Goal: Communication & Community: Answer question/provide support

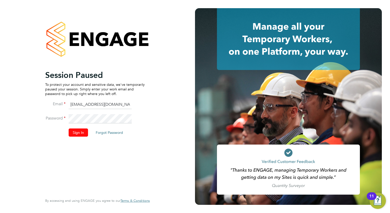
click at [84, 129] on button "Sign In" at bounding box center [78, 132] width 19 height 8
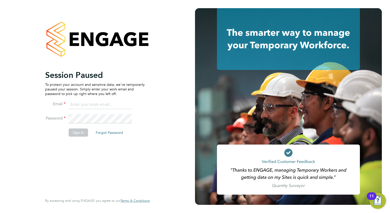
type input "[EMAIL_ADDRESS][DOMAIN_NAME]"
click at [76, 127] on li "Password" at bounding box center [94, 121] width 99 height 14
click at [77, 132] on button "Sign In" at bounding box center [78, 132] width 19 height 8
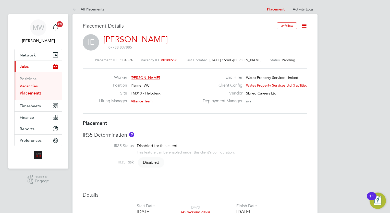
click at [35, 87] on link "Vacancies" at bounding box center [29, 85] width 18 height 5
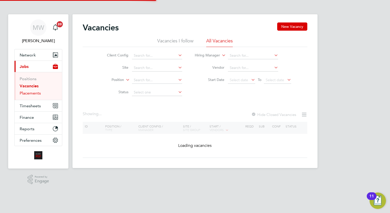
click at [36, 92] on link "Placements" at bounding box center [30, 93] width 21 height 5
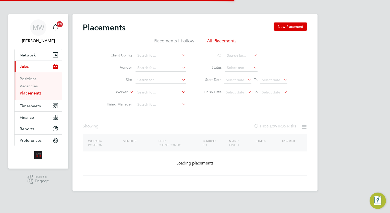
click at [142, 90] on input at bounding box center [160, 92] width 50 height 7
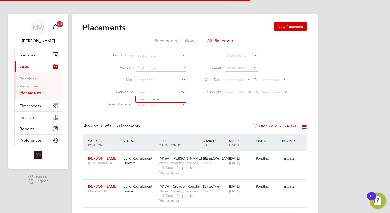
scroll to position [15, 35]
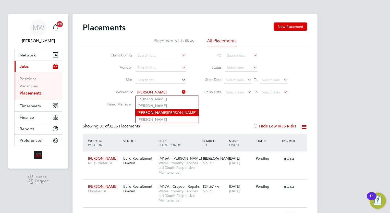
click at [158, 112] on li "Paula Mclean" at bounding box center [166, 112] width 63 height 7
type input "Paula Mclean"
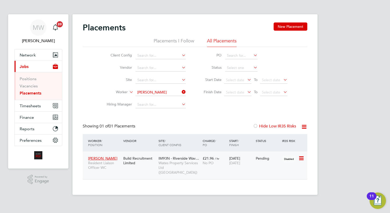
click at [195, 154] on div "IM93N - Riverside Wav… Wates Property Services Ltd (Central & North)" at bounding box center [179, 165] width 44 height 24
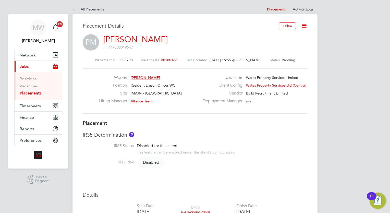
click at [35, 92] on link "Placements" at bounding box center [31, 93] width 22 height 5
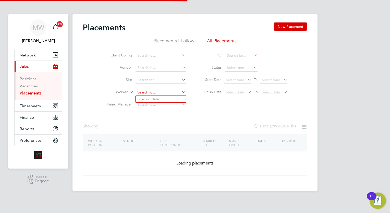
click at [150, 91] on input at bounding box center [160, 92] width 50 height 7
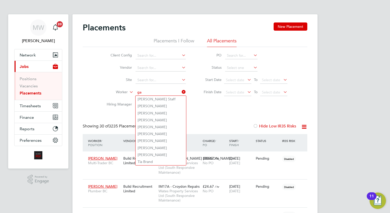
scroll to position [15, 35]
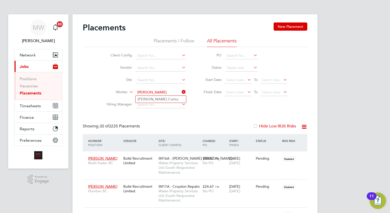
click at [161, 98] on li "Gary Cur ley" at bounding box center [160, 99] width 50 height 7
type input "Gary Curley"
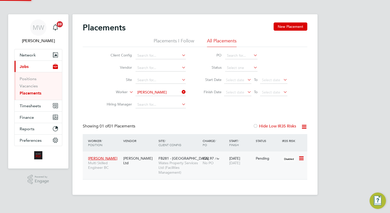
click at [179, 163] on span "Wates Property Services Ltd (Facilities Management)" at bounding box center [179, 167] width 42 height 14
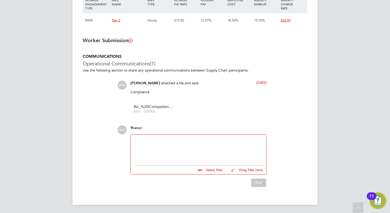
click at [197, 137] on div at bounding box center [198, 148] width 135 height 28
click at [200, 145] on div at bounding box center [198, 148] width 129 height 22
click at [214, 168] on input "file" at bounding box center [224, 168] width 76 height 7
type input "C:\fakepath\manual-handling-elearning-course-agenda.pdf"
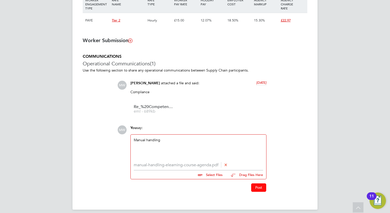
click at [257, 190] on button "Post" at bounding box center [258, 187] width 15 height 8
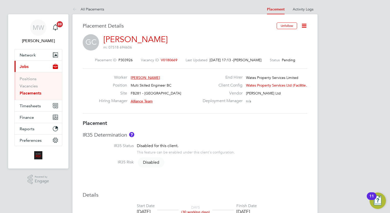
click at [31, 94] on link "Placements" at bounding box center [31, 93] width 22 height 5
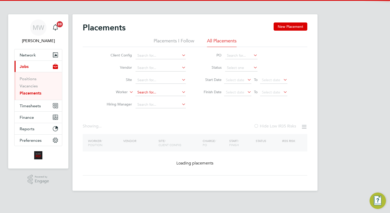
click at [148, 93] on input at bounding box center [160, 92] width 50 height 7
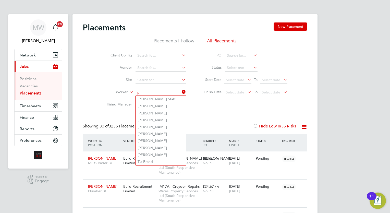
scroll to position [15, 35]
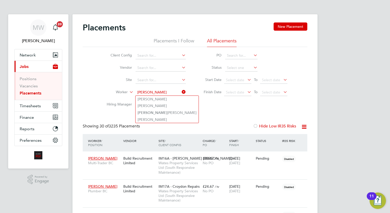
type input "paula"
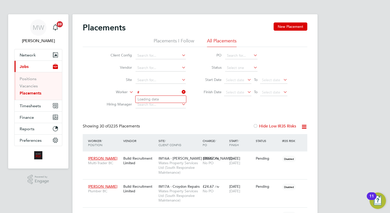
type input "Shamar Staff"
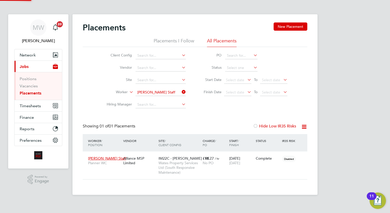
scroll to position [24, 44]
